Goal: Information Seeking & Learning: Learn about a topic

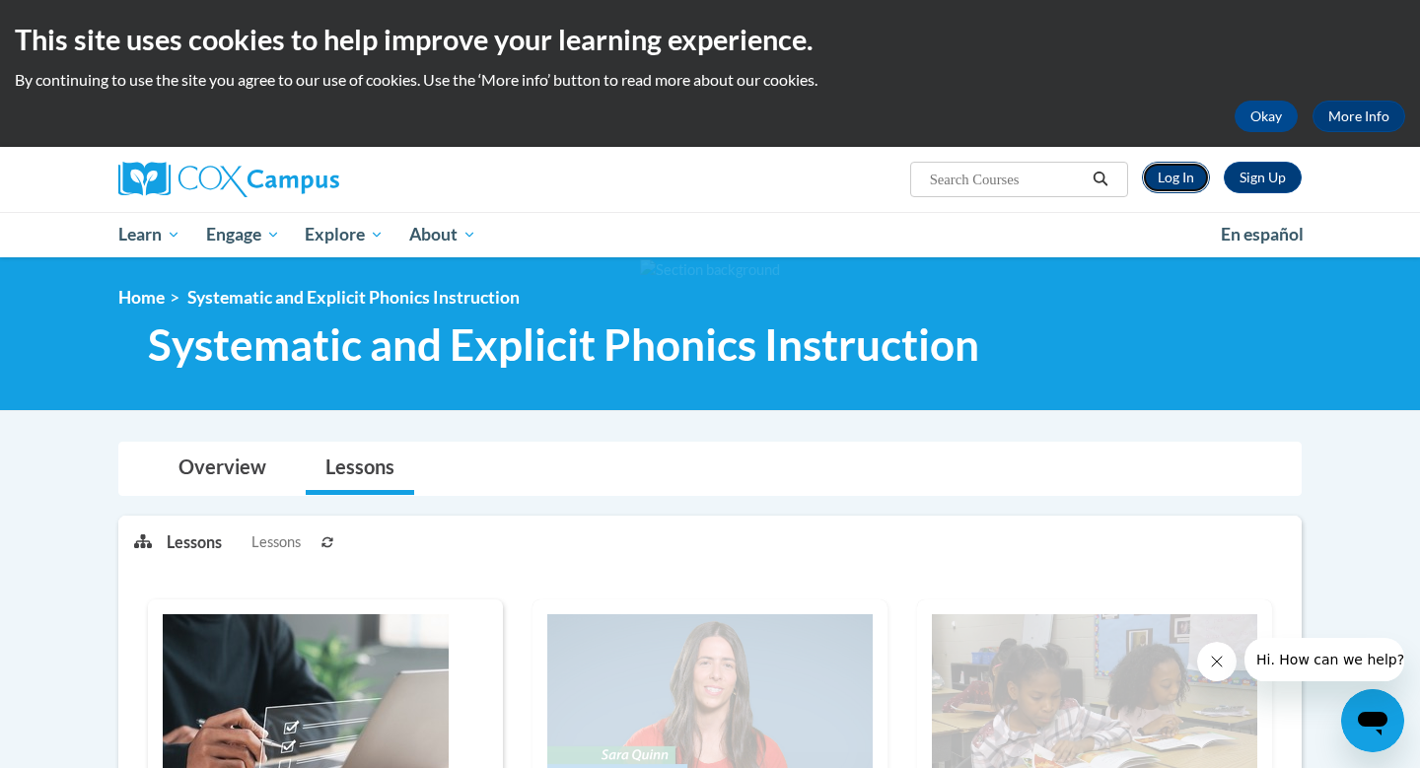
click at [1175, 174] on link "Log In" at bounding box center [1176, 178] width 68 height 32
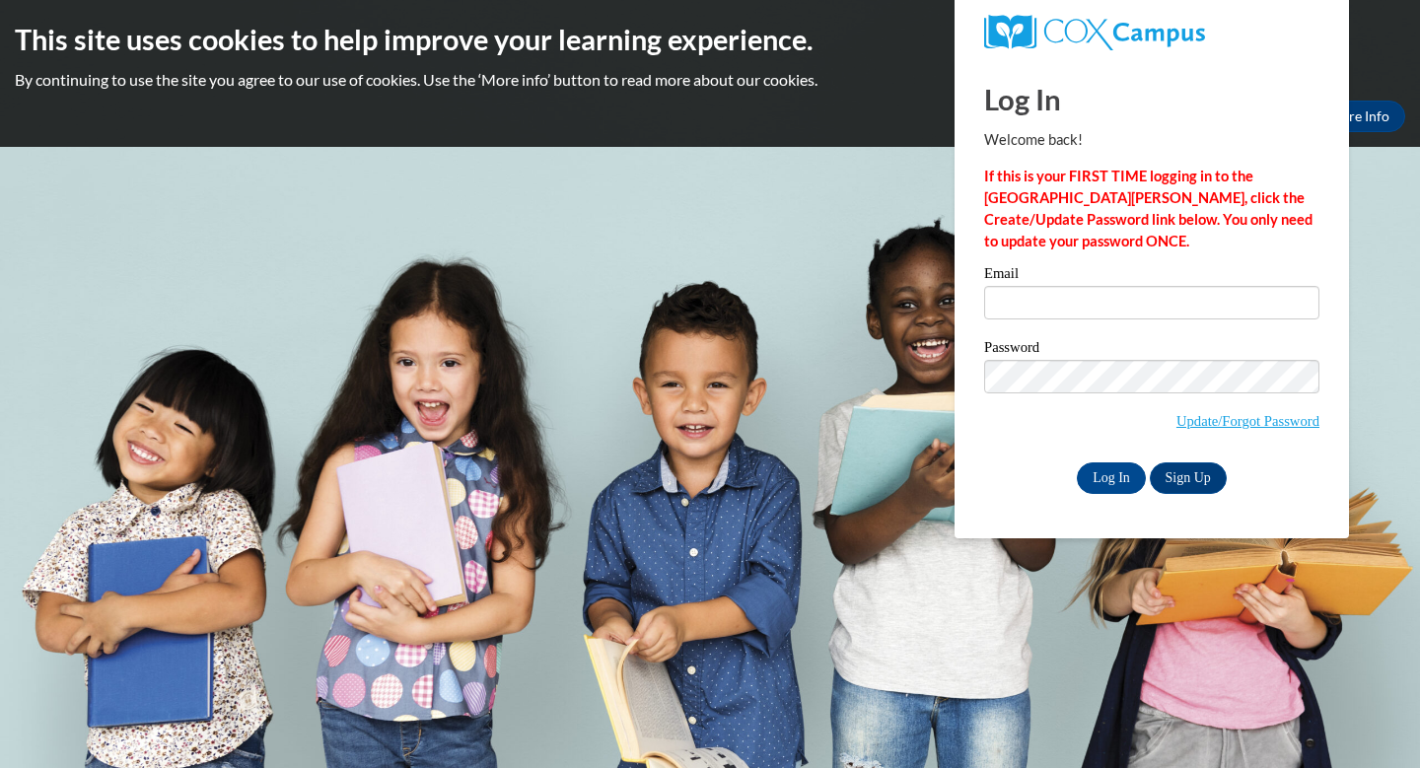
type input "samantha.jay.phillips@gmail.com"
click at [1118, 464] on input "Log In" at bounding box center [1111, 478] width 69 height 32
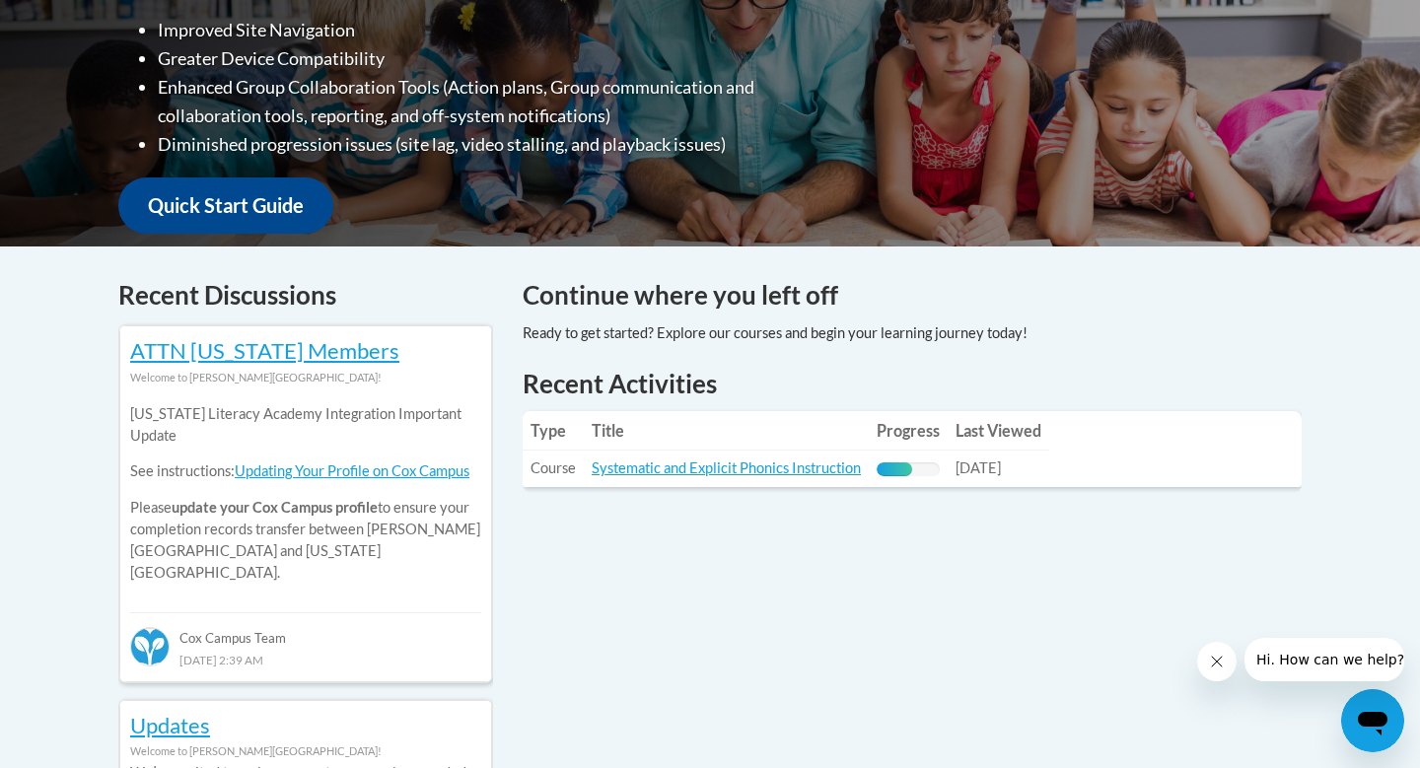
scroll to position [596, 0]
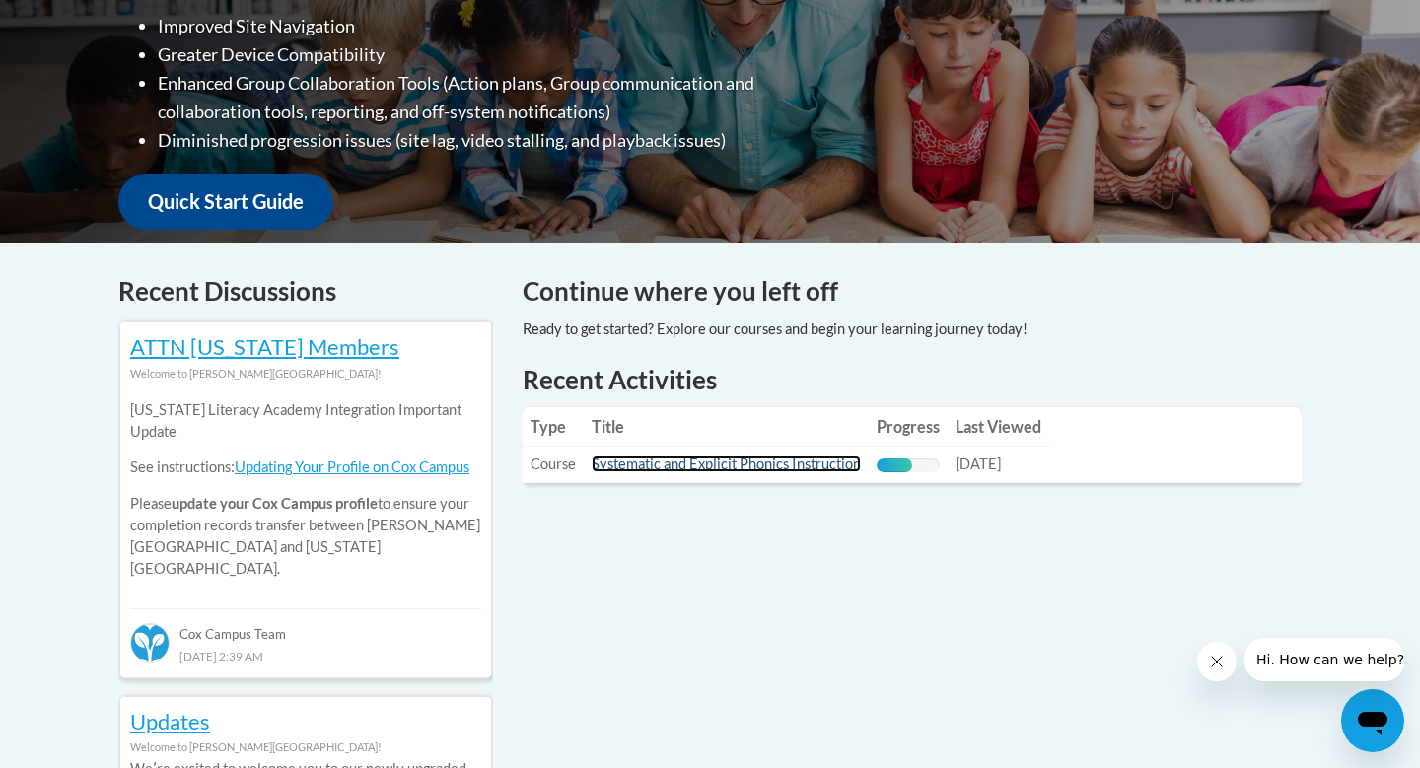
click at [696, 470] on link "Systematic and Explicit Phonics Instruction" at bounding box center [726, 463] width 269 height 17
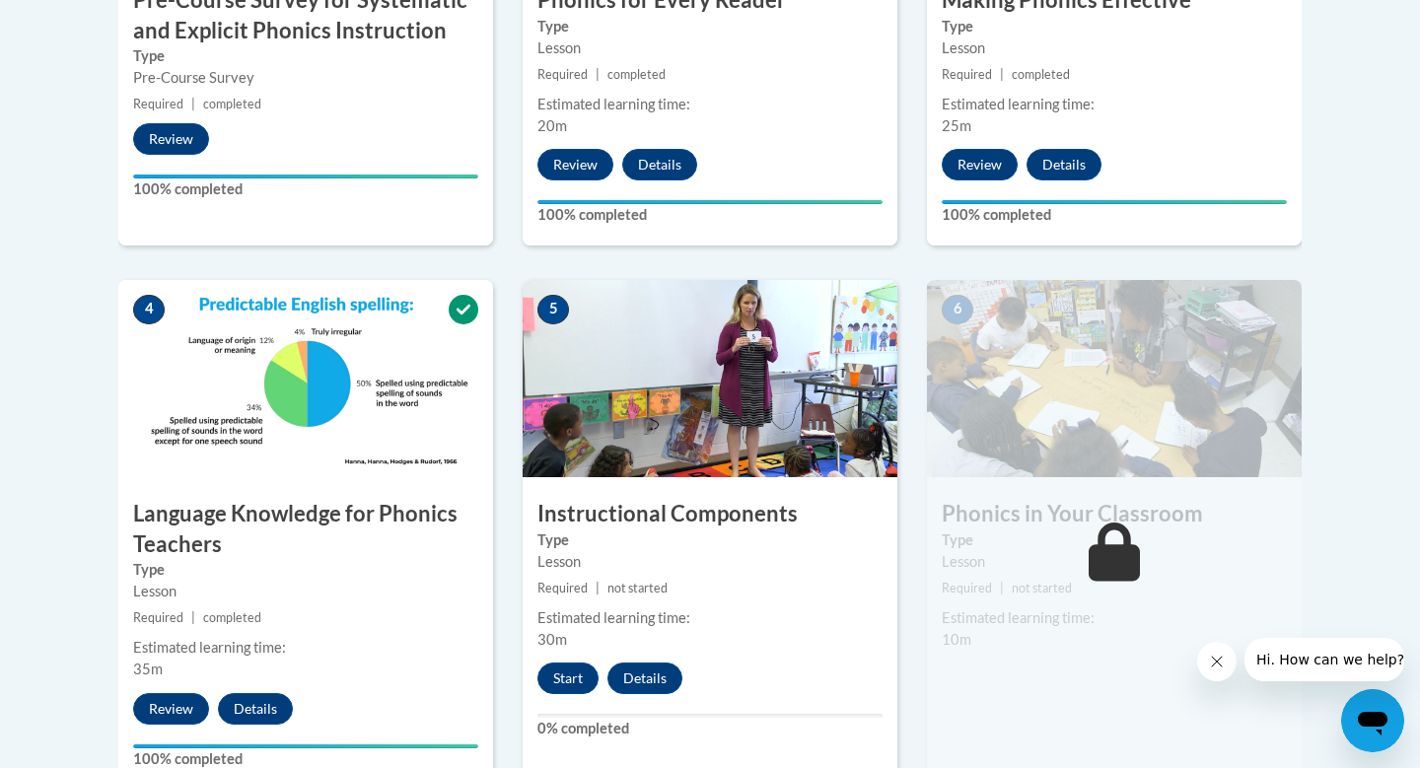
scroll to position [948, 0]
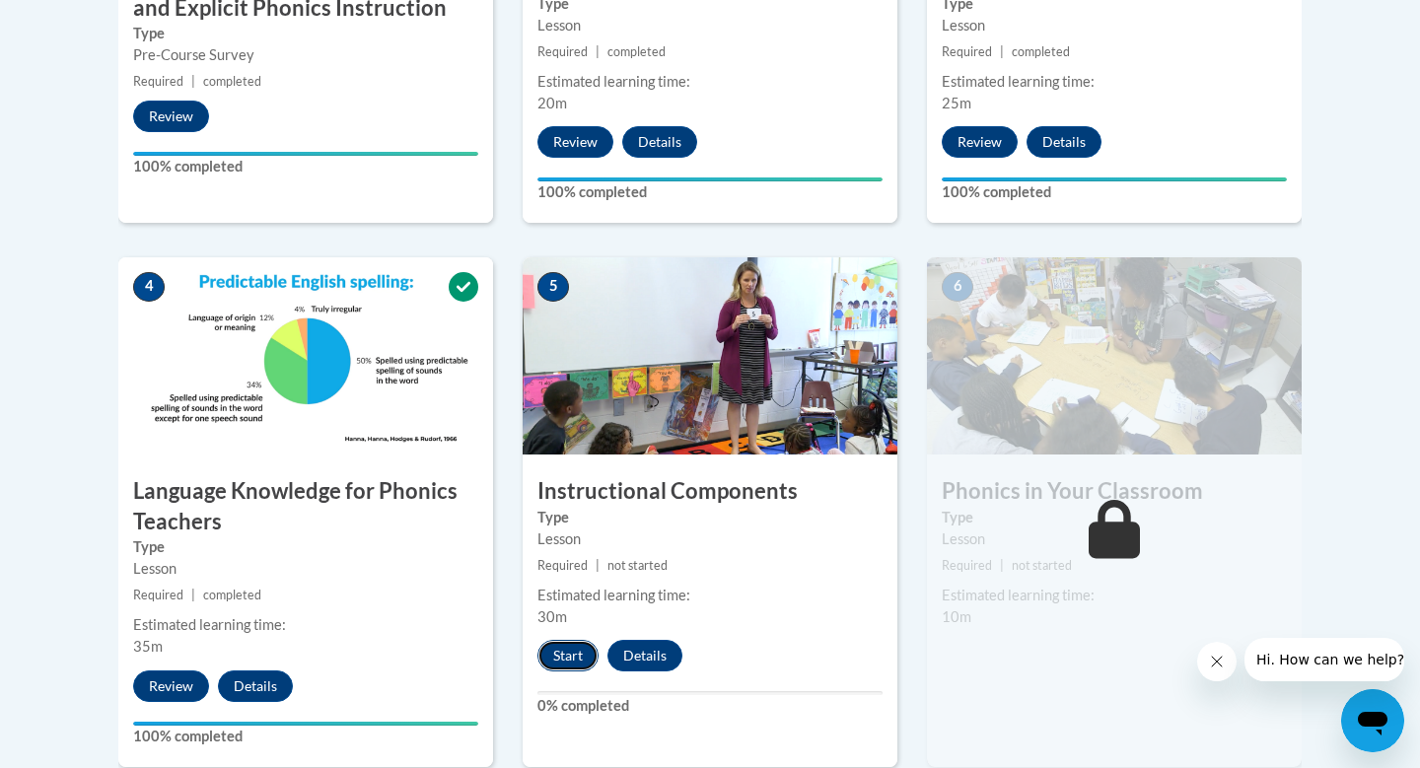
click at [581, 668] on button "Start" at bounding box center [567, 656] width 61 height 32
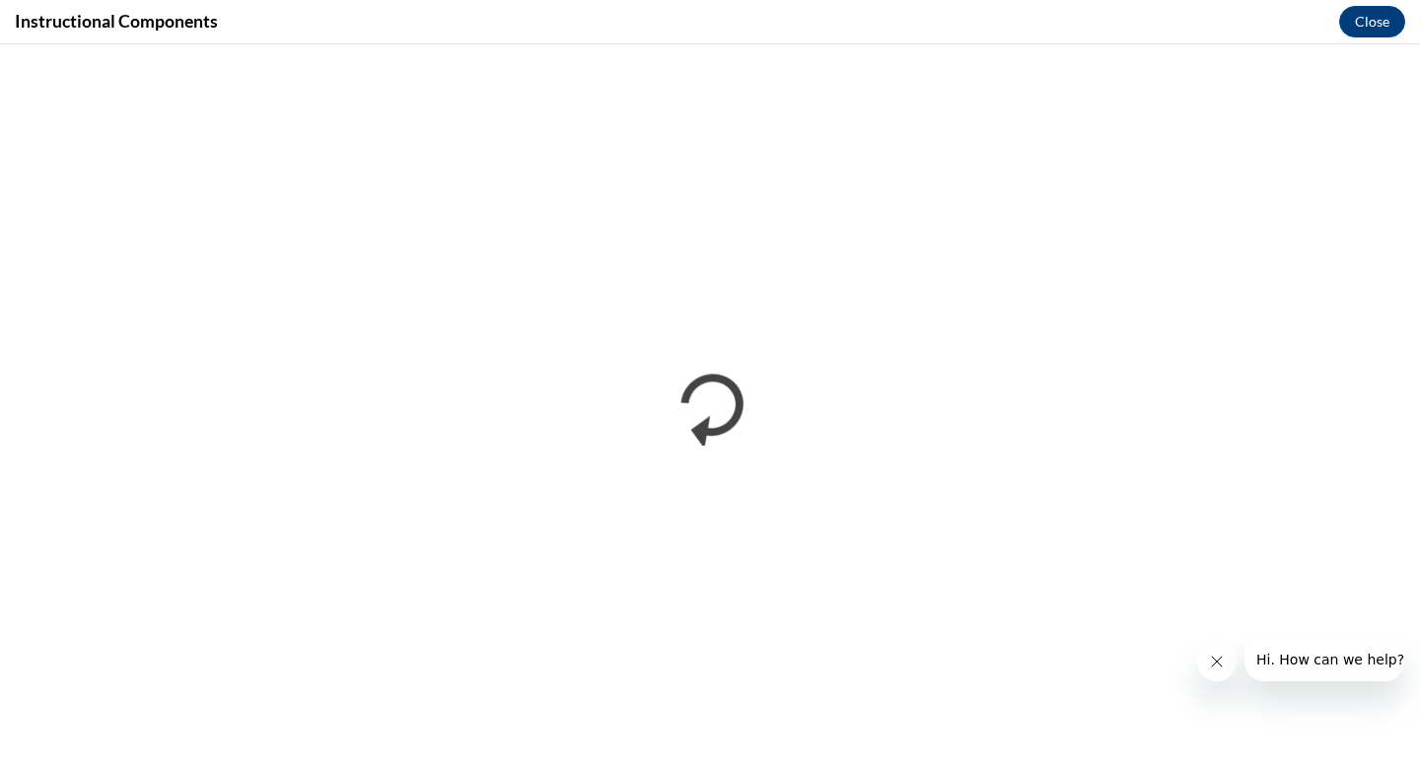
scroll to position [0, 0]
